Goal: Information Seeking & Learning: Learn about a topic

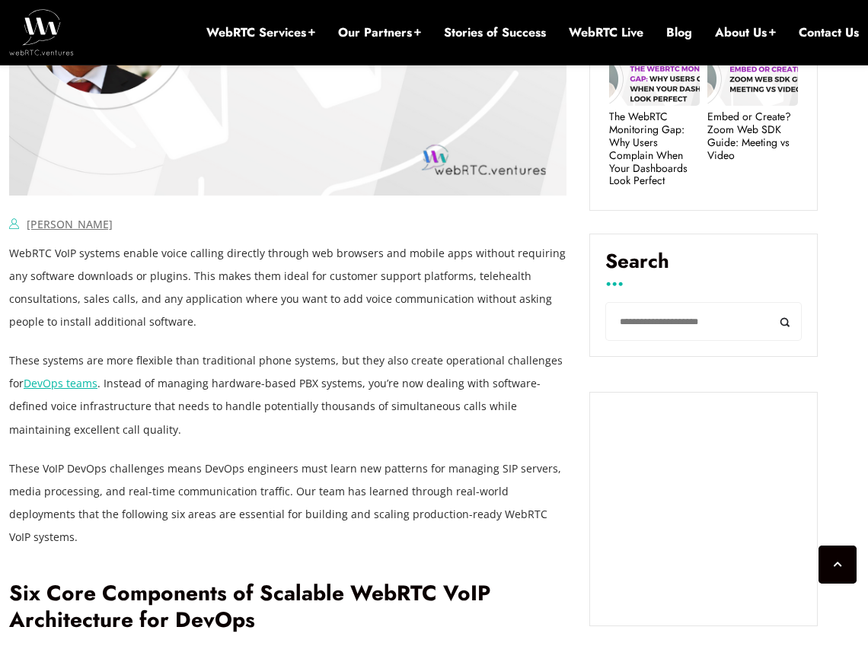
scroll to position [910, 0]
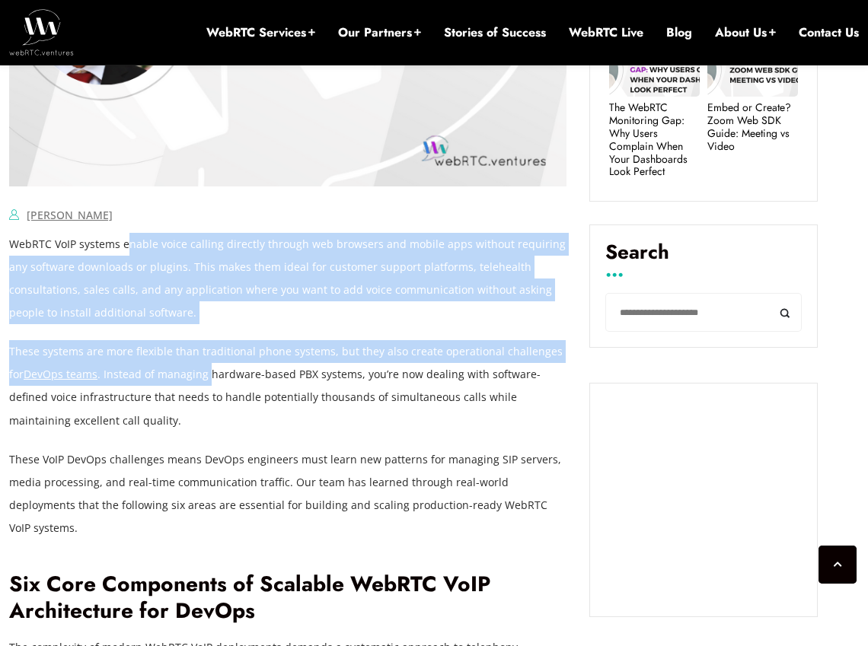
drag, startPoint x: 179, startPoint y: 245, endPoint x: 195, endPoint y: 366, distance: 122.1
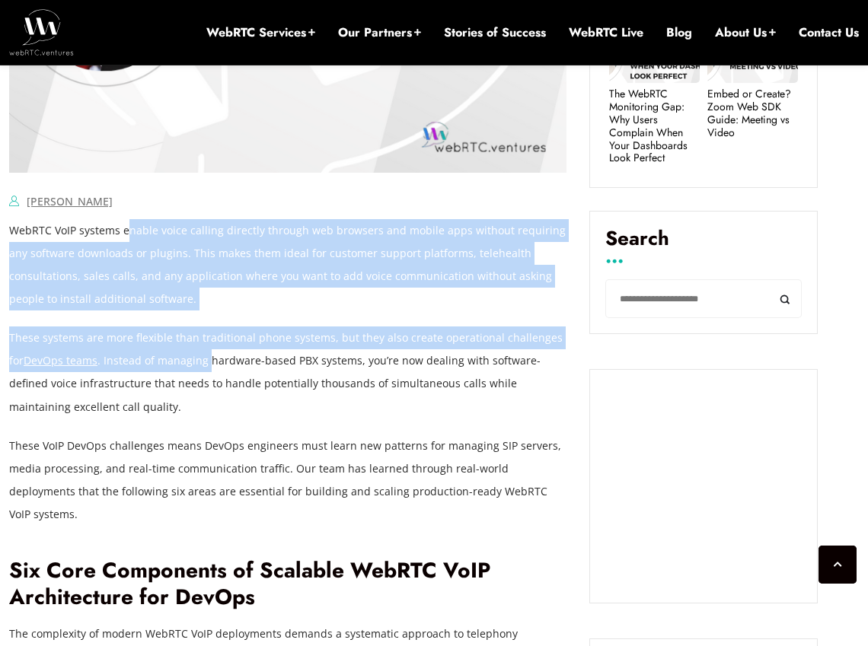
scroll to position [924, 0]
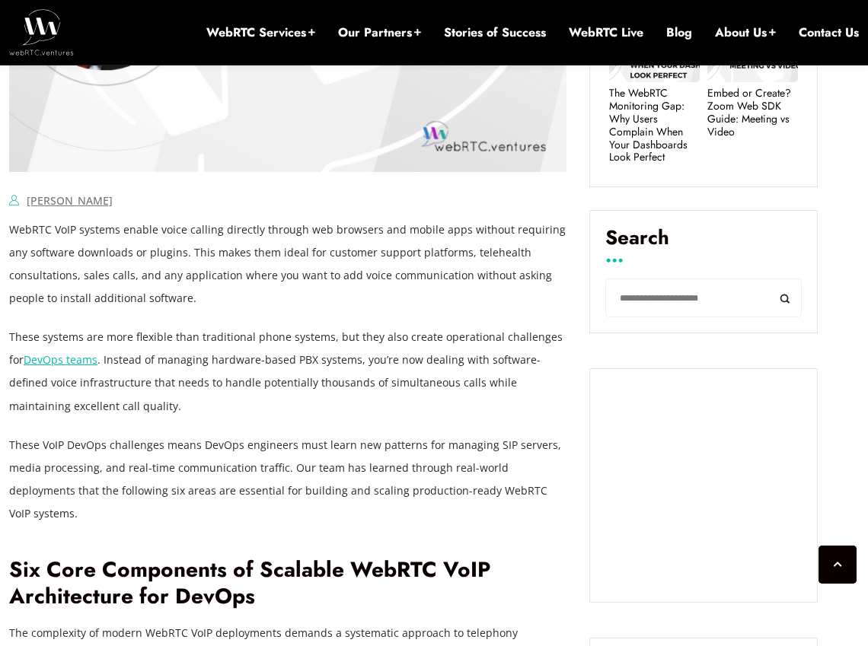
click at [199, 356] on p "These systems are more flexible than traditional phone systems, but they also c…" at bounding box center [287, 371] width 557 height 91
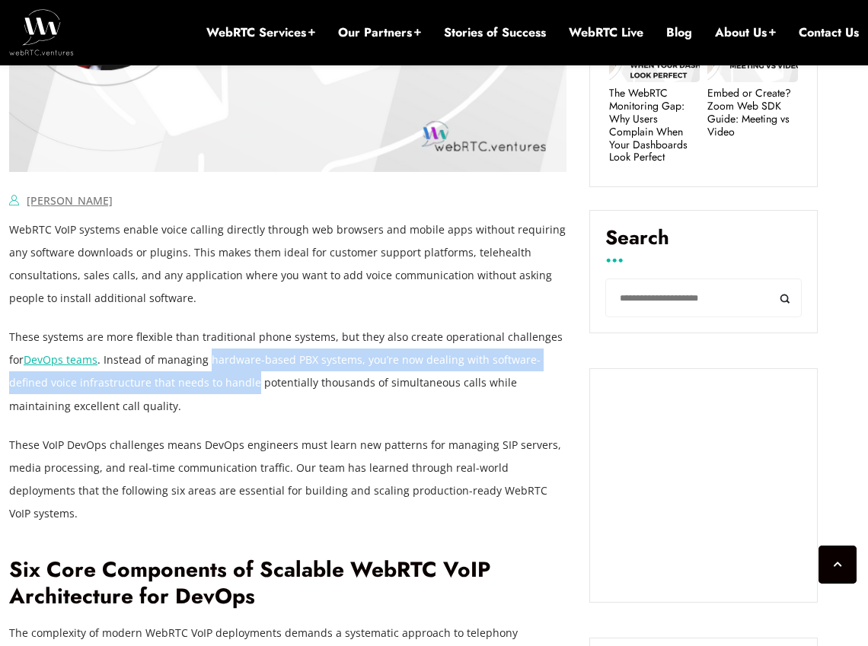
drag, startPoint x: 199, startPoint y: 356, endPoint x: 199, endPoint y: 383, distance: 27.4
click at [199, 383] on p "These systems are more flexible than traditional phone systems, but they also c…" at bounding box center [287, 371] width 557 height 91
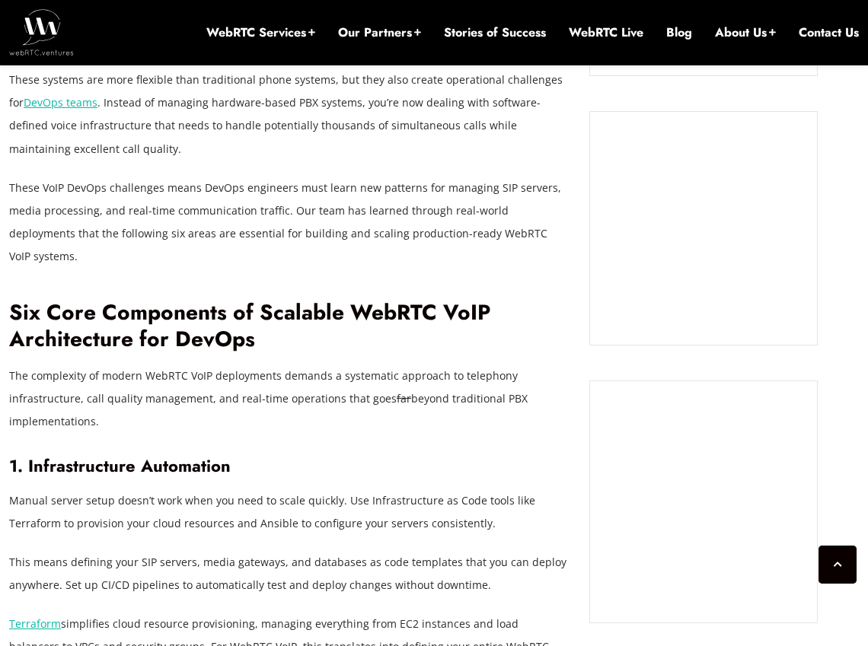
scroll to position [1305, 0]
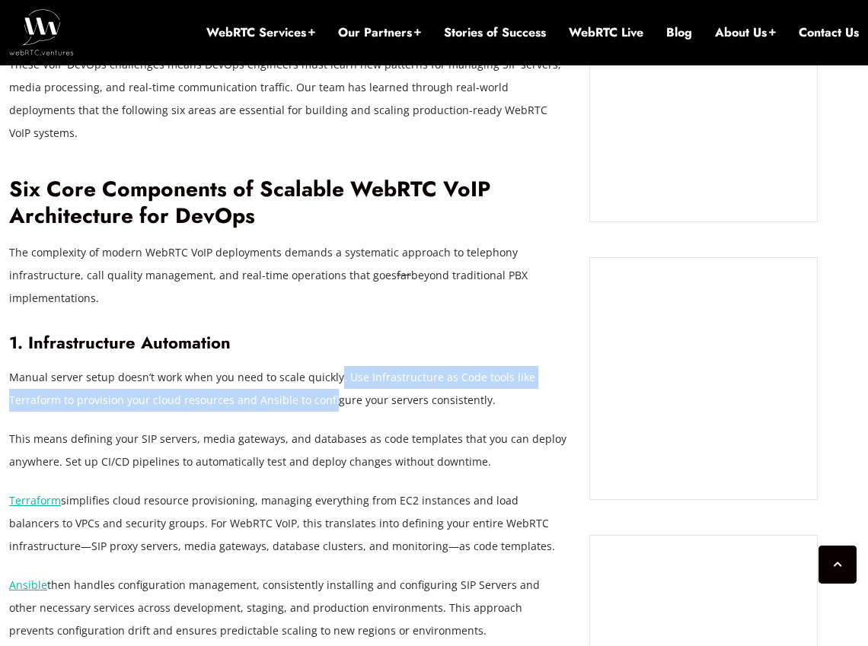
drag, startPoint x: 335, startPoint y: 359, endPoint x: 331, endPoint y: 379, distance: 20.2
click at [331, 379] on p "Manual server setup doesn’t work when you need to scale quickly. Use Infrastruc…" at bounding box center [287, 389] width 557 height 46
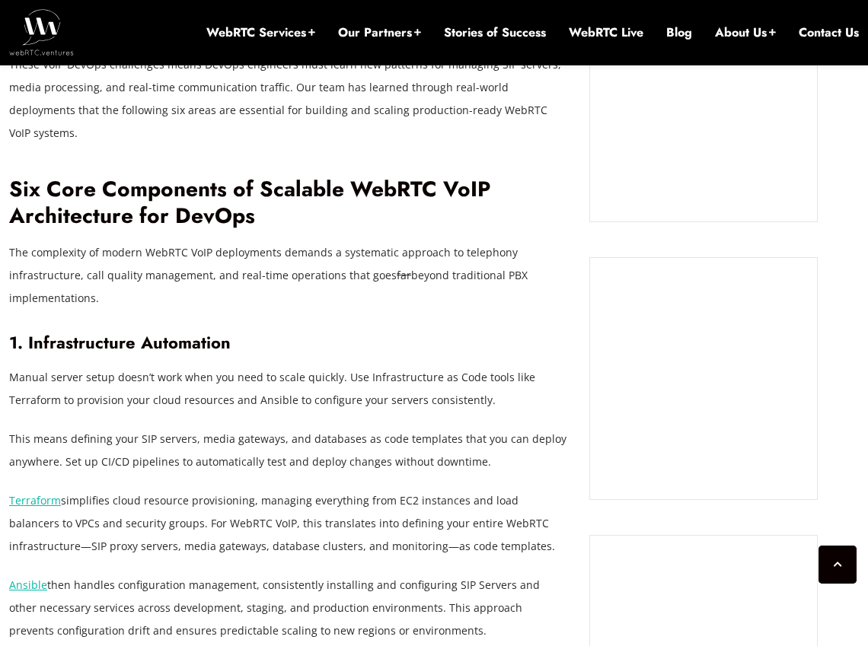
click at [337, 384] on p "Manual server setup doesn’t work when you need to scale quickly. Use Infrastruc…" at bounding box center [287, 389] width 557 height 46
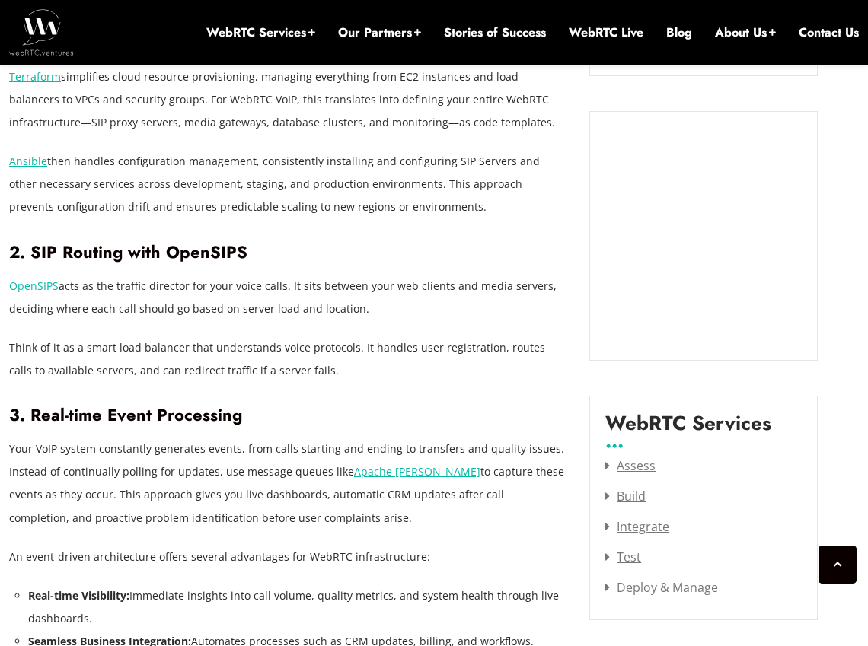
scroll to position [1804, 0]
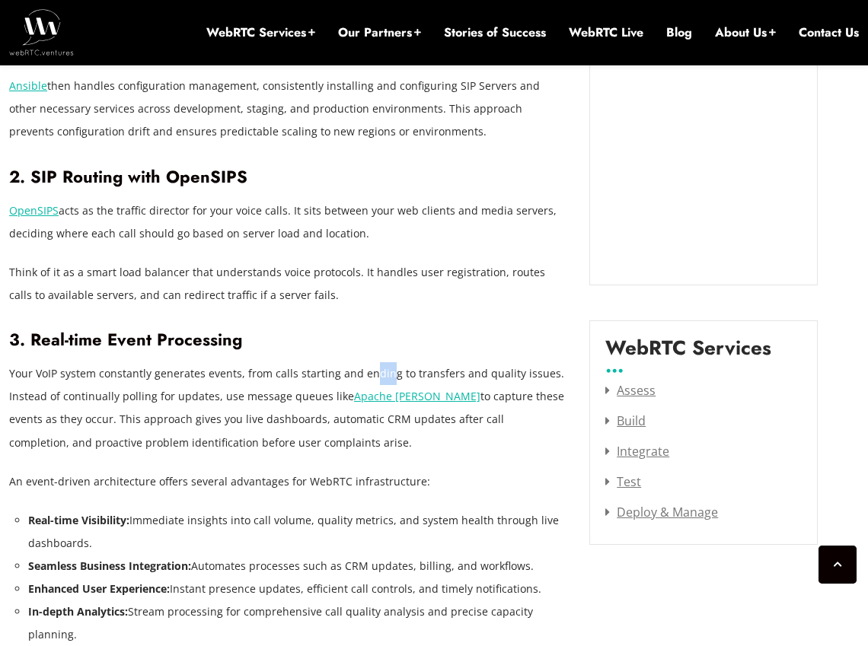
drag, startPoint x: 386, startPoint y: 347, endPoint x: 371, endPoint y: 361, distance: 20.5
click at [371, 362] on p "Your VoIP system constantly generates events, from calls starting and ending to…" at bounding box center [287, 407] width 557 height 91
drag, startPoint x: 66, startPoint y: 374, endPoint x: 214, endPoint y: 375, distance: 147.7
click at [214, 375] on p "Your VoIP system constantly generates events, from calls starting and ending to…" at bounding box center [287, 407] width 557 height 91
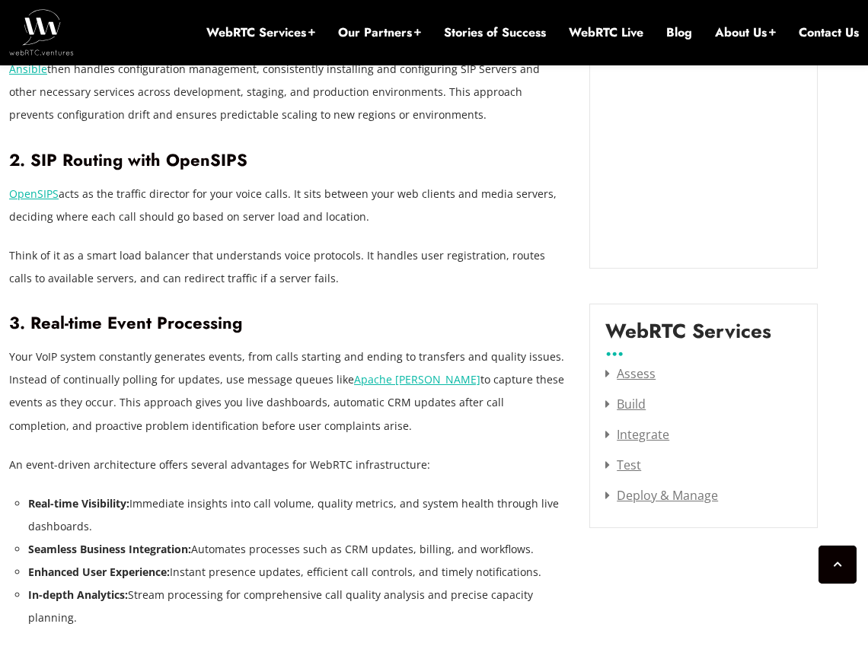
click at [360, 454] on p "An event-driven architecture offers several advantages for WebRTC infrastructur…" at bounding box center [287, 465] width 557 height 23
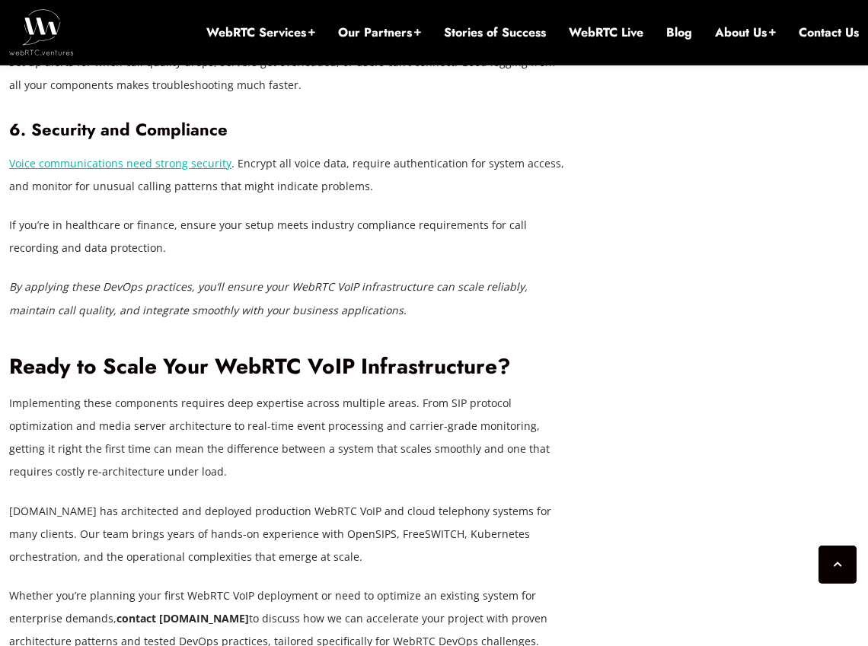
scroll to position [2858, 0]
